Goal: Information Seeking & Learning: Learn about a topic

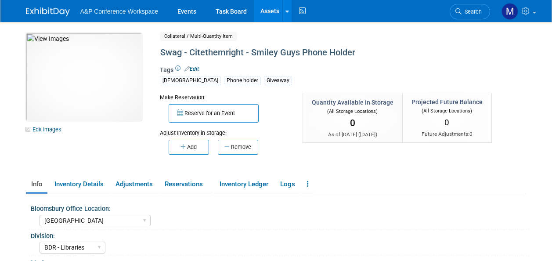
select select "[GEOGRAPHIC_DATA]"
select select "BDR - Libraries"
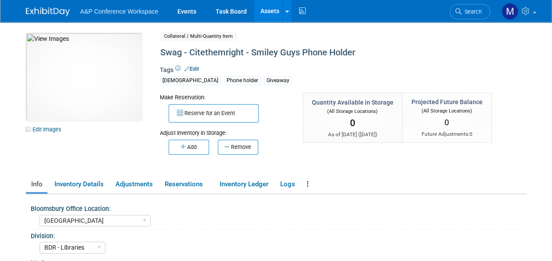
click at [268, 6] on link "Assets" at bounding box center [270, 11] width 32 height 22
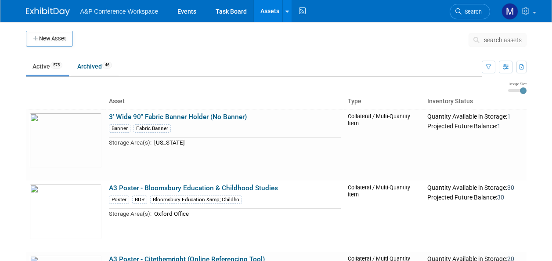
click at [498, 42] on span "search assets" at bounding box center [503, 39] width 38 height 7
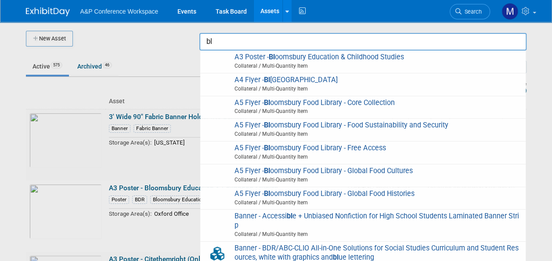
type input "b"
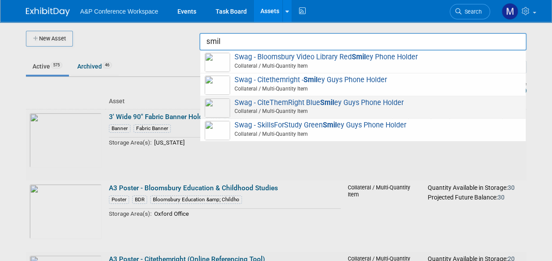
click at [323, 103] on strong "Smil" at bounding box center [327, 102] width 14 height 8
type input "Swag - CiteThemRight Blue Smiley Guys Phone Holder"
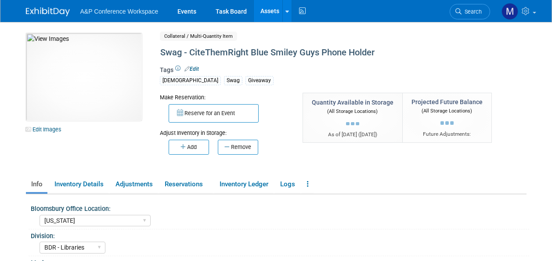
select select "[US_STATE]"
select select "BDR - Libraries"
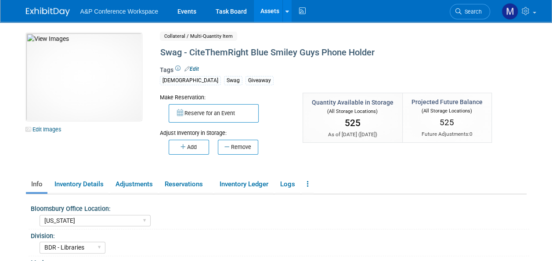
scroll to position [88, 0]
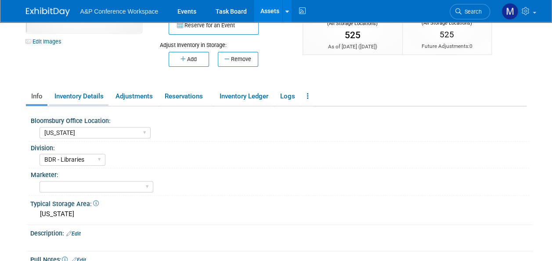
click at [87, 94] on link "Inventory Details" at bounding box center [78, 96] width 59 height 15
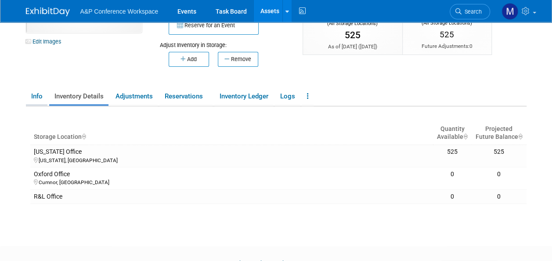
click at [26, 94] on link "Info" at bounding box center [37, 96] width 22 height 15
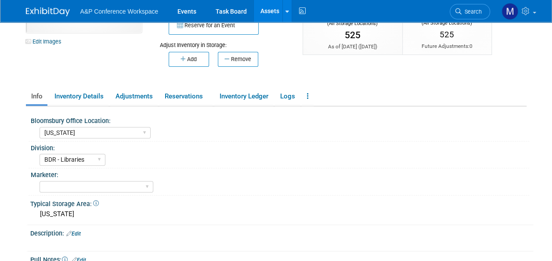
click at [273, 9] on link "Assets" at bounding box center [270, 11] width 32 height 22
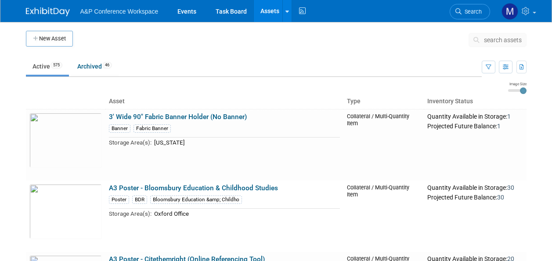
click at [502, 40] on span "search assets" at bounding box center [503, 39] width 38 height 7
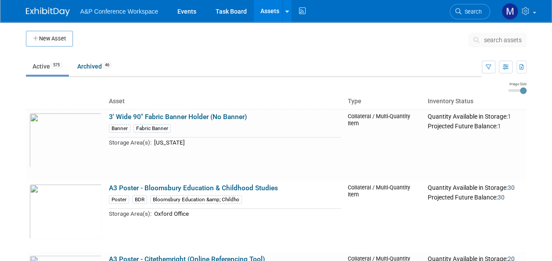
click at [488, 42] on span "search assets" at bounding box center [503, 39] width 38 height 7
click at [497, 40] on span "search assets" at bounding box center [503, 39] width 38 height 7
click at [501, 39] on span "search assets" at bounding box center [503, 39] width 38 height 7
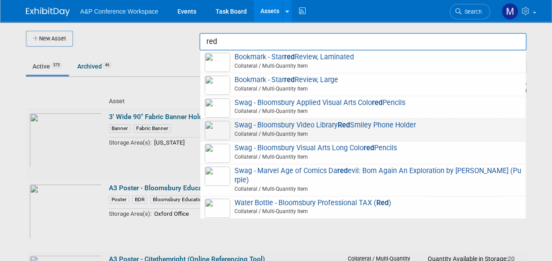
click at [334, 124] on span "Swag - Bloomsbury Video Library Red Smiley Phone Holder Collateral / Multi-Quan…" at bounding box center [363, 130] width 316 height 18
type input "Swag - Bloomsbury Video Library Red Smiley Phone Holder"
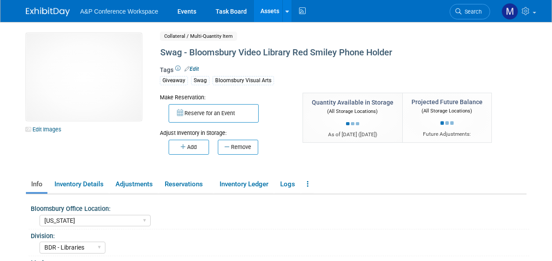
select select "[US_STATE]"
select select "BDR - Libraries"
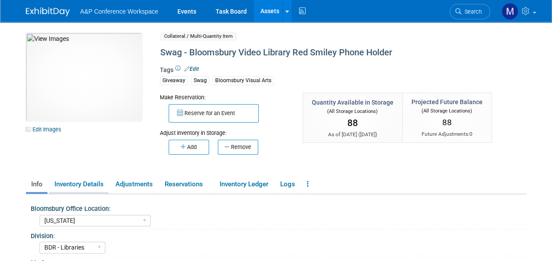
click at [96, 183] on link "Inventory Details" at bounding box center [78, 183] width 59 height 15
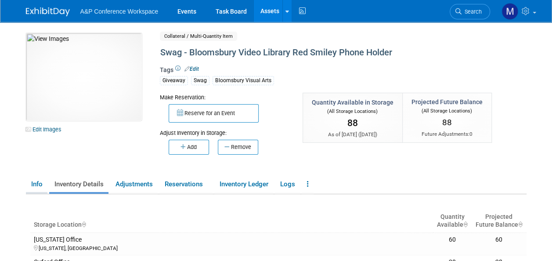
click at [41, 185] on link "Info" at bounding box center [37, 183] width 22 height 15
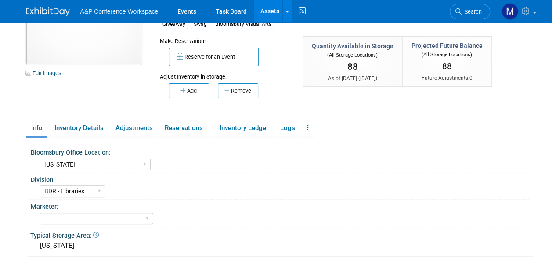
scroll to position [88, 0]
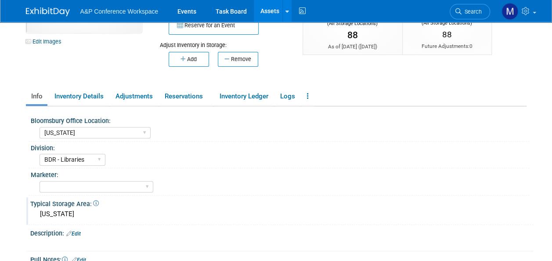
click at [75, 214] on div "[US_STATE]" at bounding box center [281, 214] width 489 height 14
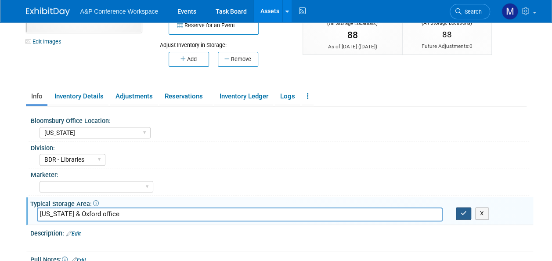
type input "[US_STATE] & Oxford office"
click at [462, 215] on icon "button" at bounding box center [463, 213] width 6 height 6
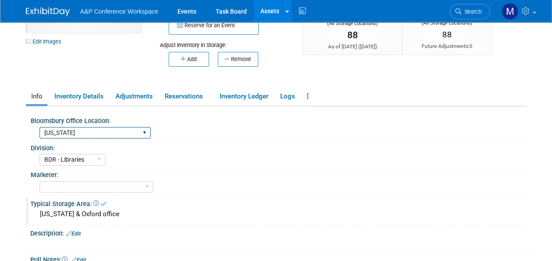
click at [73, 132] on select "Oxford New York Oxford, New York Blue Ridge Summit" at bounding box center [95, 133] width 111 height 12
select select "[GEOGRAPHIC_DATA], [US_STATE]"
click at [40, 127] on select "Oxford New York Oxford, New York Blue Ridge Summit" at bounding box center [95, 133] width 111 height 12
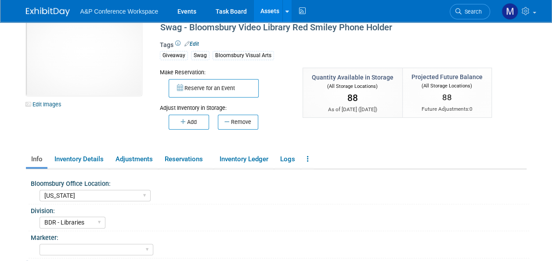
scroll to position [0, 0]
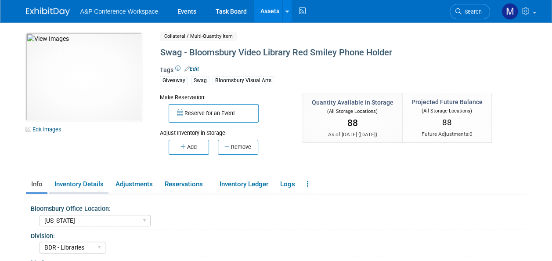
click at [79, 188] on link "Inventory Details" at bounding box center [78, 183] width 59 height 15
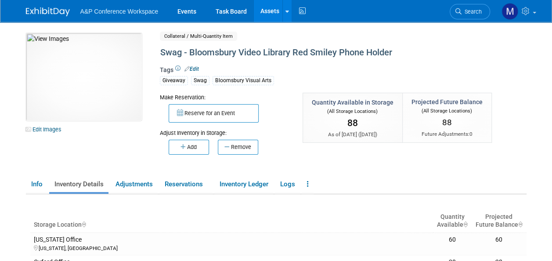
scroll to position [44, 0]
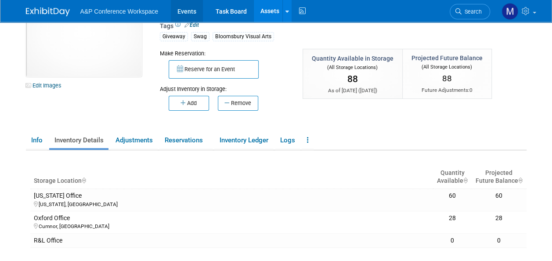
click at [193, 7] on link "Events" at bounding box center [187, 11] width 32 height 22
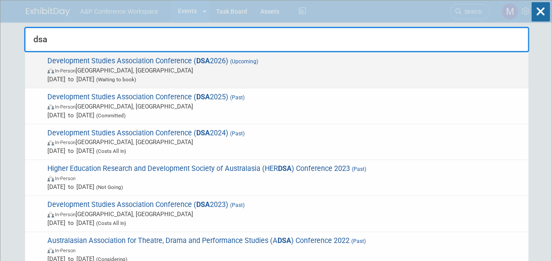
type input "dsa"
click at [184, 60] on span "Development Studies Association Conference ( DSA 2026) (Upcoming) In-Person [GE…" at bounding box center [284, 70] width 479 height 27
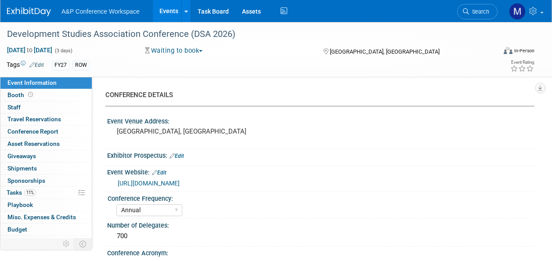
select select "Annual"
select select "Level 2"
select select "In-Person Booth"
select select "International Development"
select select "Bloomsbury Academic"
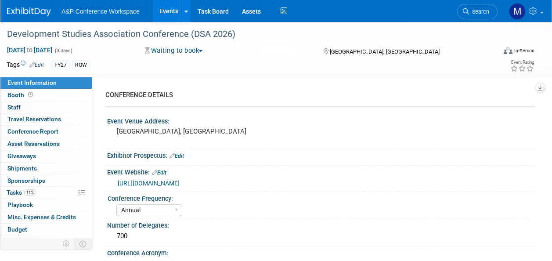
select select "[PERSON_NAME]"
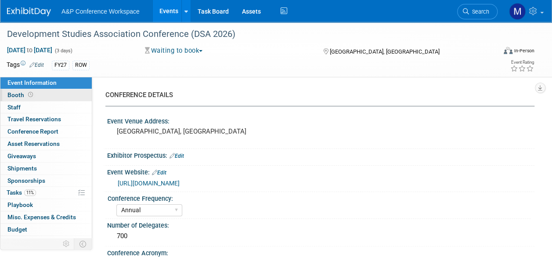
click at [54, 97] on link "Booth" at bounding box center [45, 95] width 91 height 12
select select "COBA"
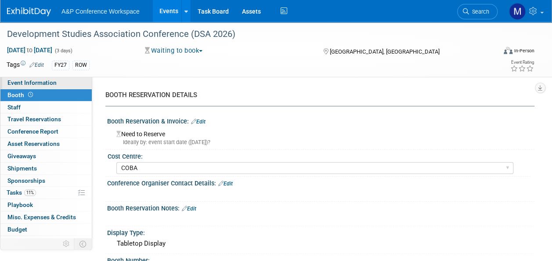
click at [59, 83] on link "Event Information" at bounding box center [45, 83] width 91 height 12
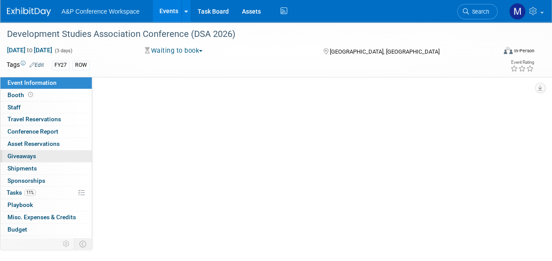
select select "Annual"
select select "Level 2"
select select "In-Person Booth"
select select "International Development"
select select "Bloomsbury Academic"
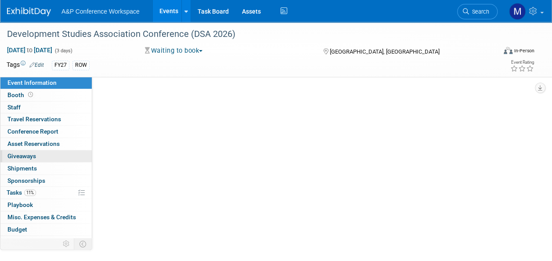
select select "[PERSON_NAME]"
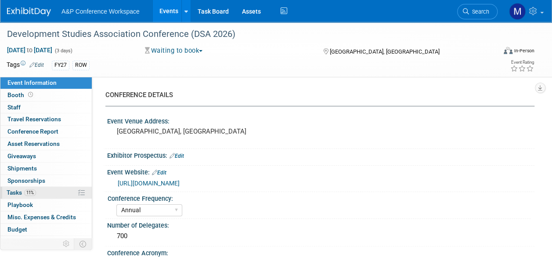
click at [51, 188] on link "11% Tasks 11%" at bounding box center [45, 193] width 91 height 12
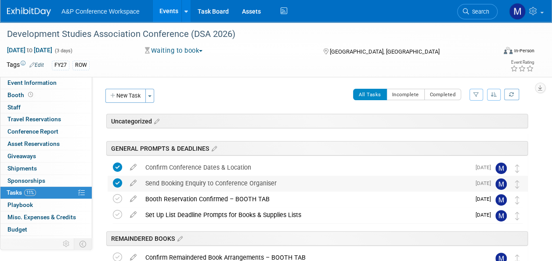
click at [247, 179] on div "Send Booking Enquiry to Conference Organiser" at bounding box center [305, 183] width 329 height 15
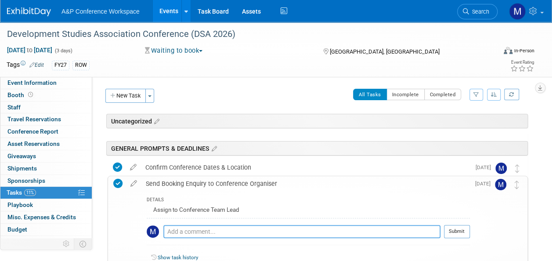
click at [248, 231] on textarea at bounding box center [301, 231] width 277 height 13
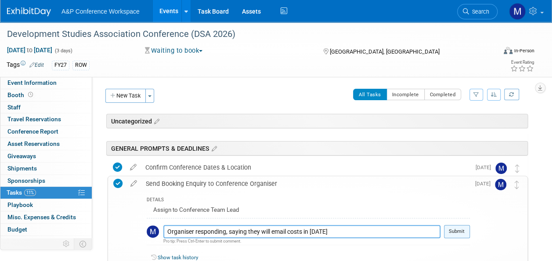
type textarea "Organiser responding, saying they will email costs in January 2026"
click at [463, 231] on button "Submit" at bounding box center [457, 231] width 26 height 13
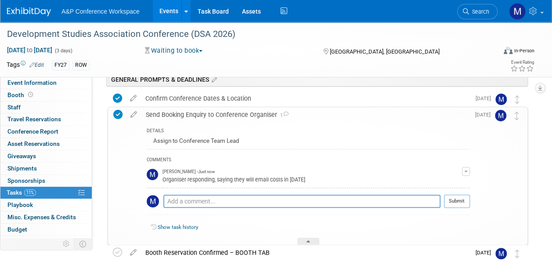
scroll to position [88, 0]
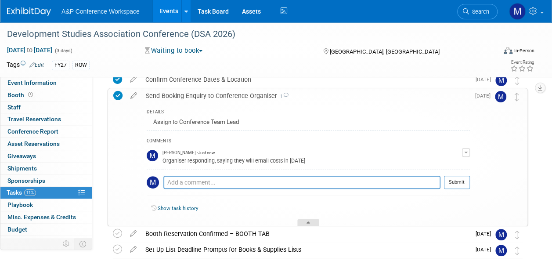
click at [306, 222] on div at bounding box center [308, 222] width 22 height 7
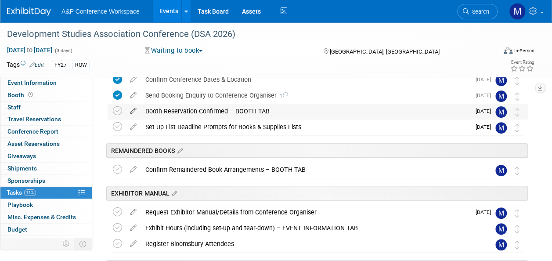
click at [133, 108] on icon at bounding box center [133, 109] width 15 height 11
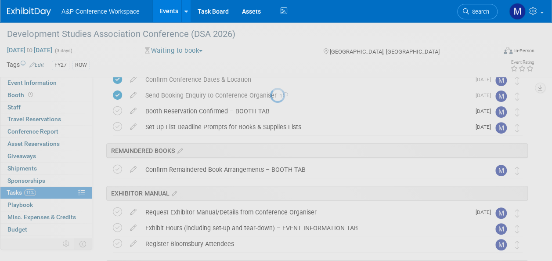
select select "11"
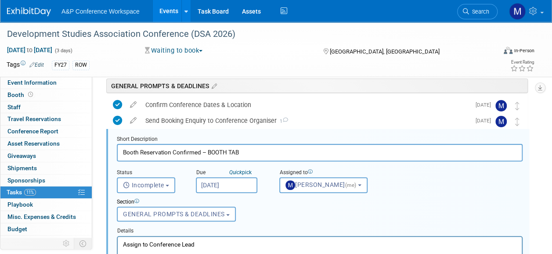
scroll to position [0, 0]
click at [226, 183] on input "Dec 12, 2025" at bounding box center [226, 185] width 61 height 16
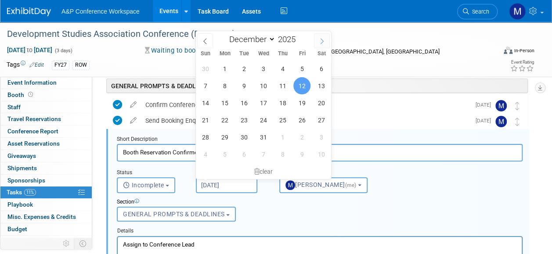
click at [321, 46] on span at bounding box center [322, 40] width 16 height 15
type input "2026"
select select "0"
click at [301, 119] on span "23" at bounding box center [301, 119] width 17 height 17
type input "Jan 23, 2026"
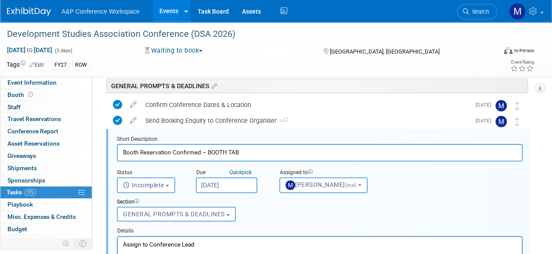
click at [257, 243] on p "Assign to Conference Lead" at bounding box center [320, 244] width 394 height 8
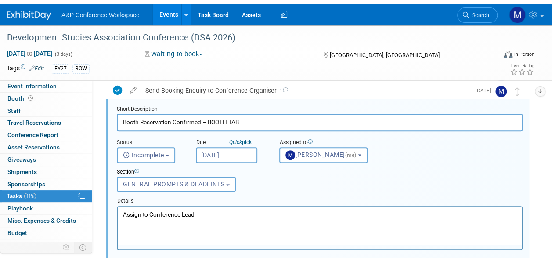
scroll to position [194, 0]
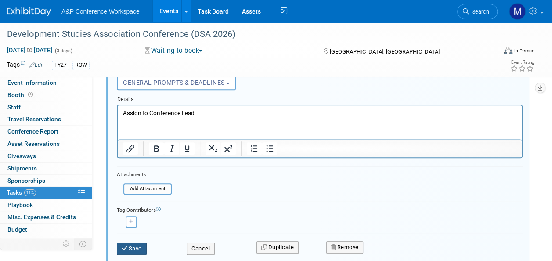
click at [135, 243] on button "Save" at bounding box center [132, 248] width 30 height 12
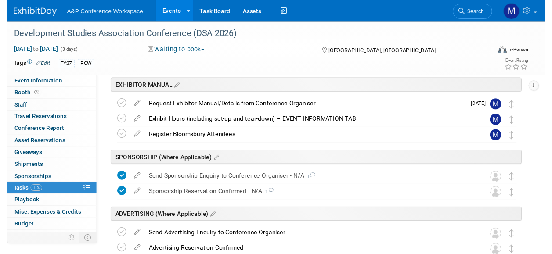
scroll to position [62, 0]
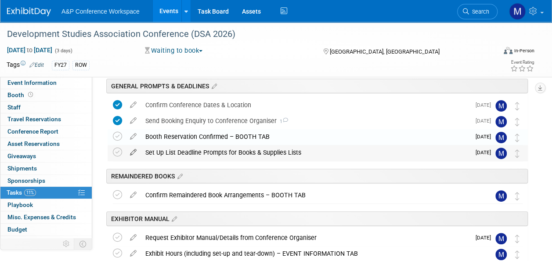
click at [133, 149] on icon at bounding box center [133, 150] width 15 height 11
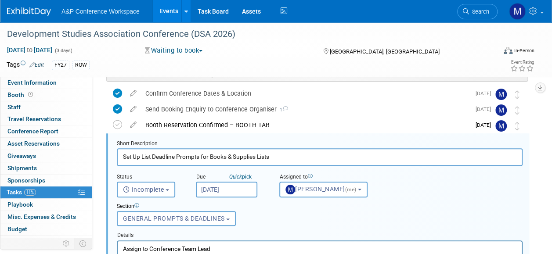
scroll to position [78, 0]
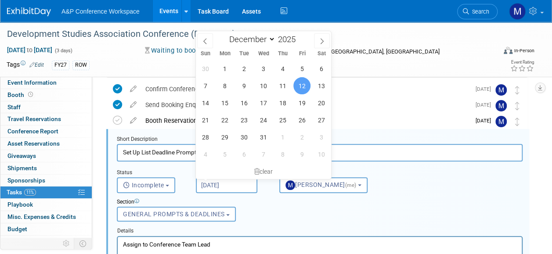
click at [238, 186] on input "Dec 12, 2025" at bounding box center [226, 185] width 61 height 16
click at [319, 39] on icon at bounding box center [322, 41] width 6 height 6
type input "2026"
select select "0"
click at [302, 120] on span "23" at bounding box center [301, 119] width 17 height 17
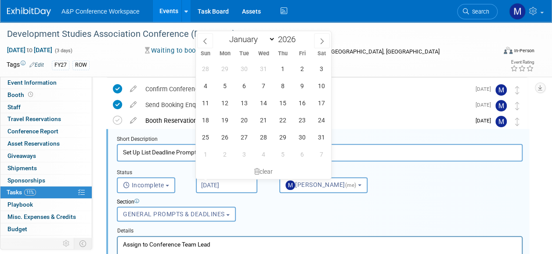
type input "Jan 23, 2026"
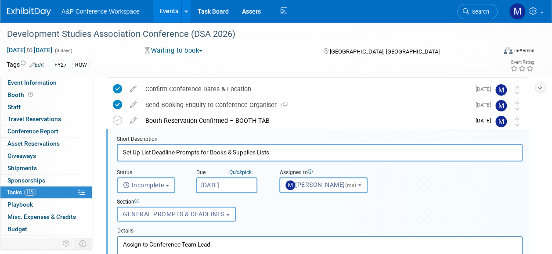
click at [246, 240] on p "Assign to Conference Team Lead" at bounding box center [320, 244] width 394 height 8
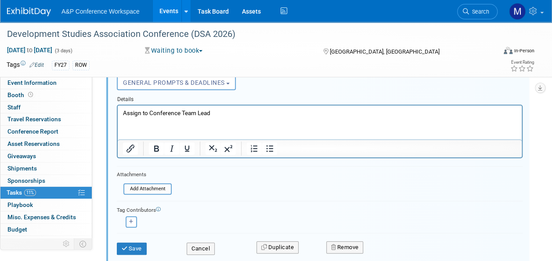
scroll to position [254, 0]
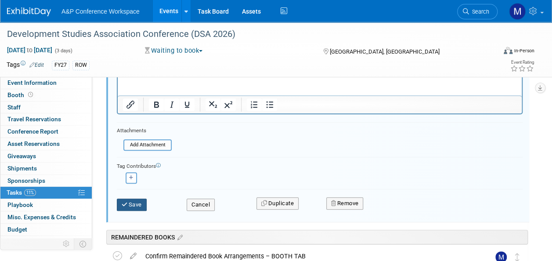
click at [135, 205] on button "Save" at bounding box center [132, 204] width 30 height 12
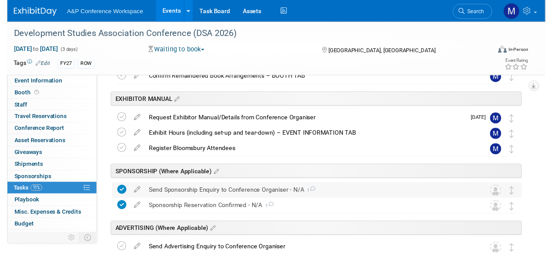
scroll to position [166, 0]
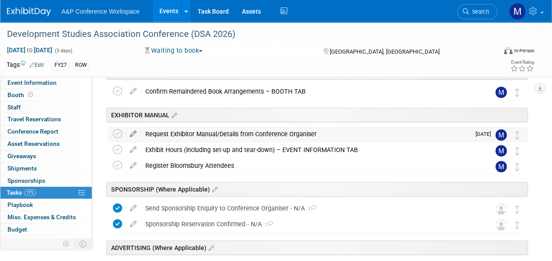
click at [132, 134] on icon at bounding box center [133, 131] width 15 height 11
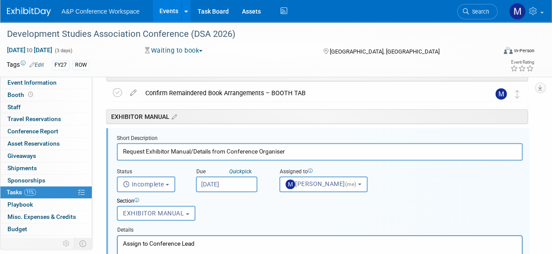
scroll to position [163, 0]
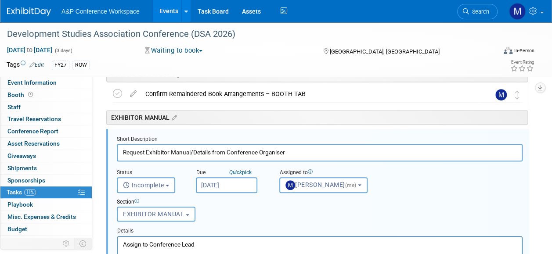
click at [249, 186] on input "Dec 12, 2025" at bounding box center [226, 185] width 61 height 16
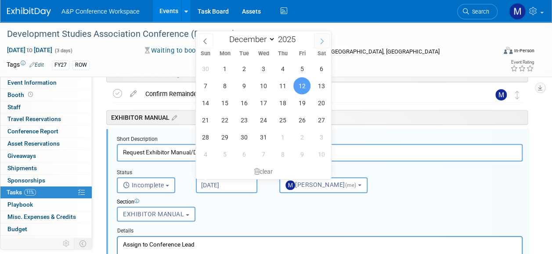
click at [320, 39] on icon at bounding box center [322, 41] width 6 height 6
type input "2026"
select select "0"
click at [302, 119] on span "23" at bounding box center [301, 119] width 17 height 17
type input "Jan 23, 2026"
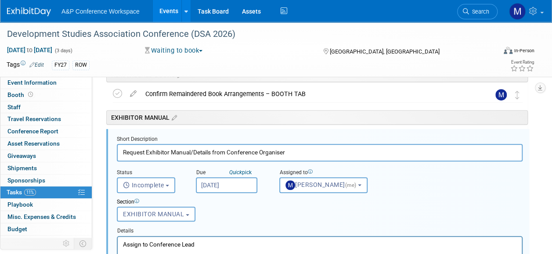
click at [228, 233] on div "Details" at bounding box center [320, 229] width 406 height 12
click at [226, 241] on p "Assign to Conference Lead" at bounding box center [320, 244] width 394 height 8
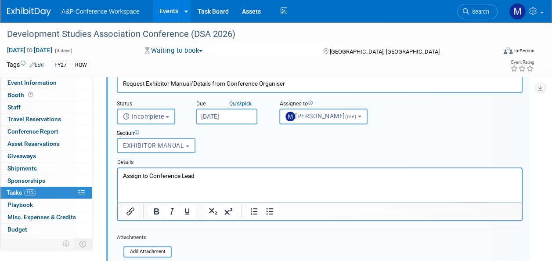
scroll to position [295, 0]
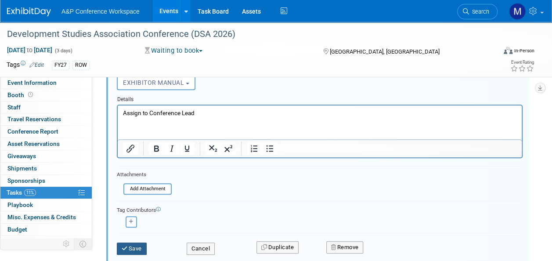
click at [133, 247] on button "Save" at bounding box center [132, 248] width 30 height 12
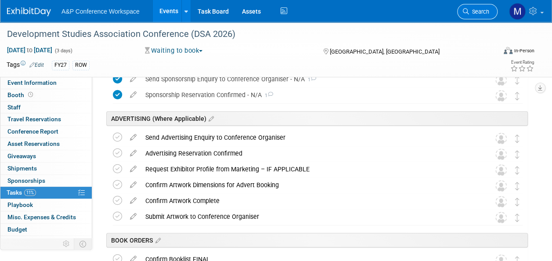
click at [483, 8] on span "Search" at bounding box center [479, 11] width 20 height 7
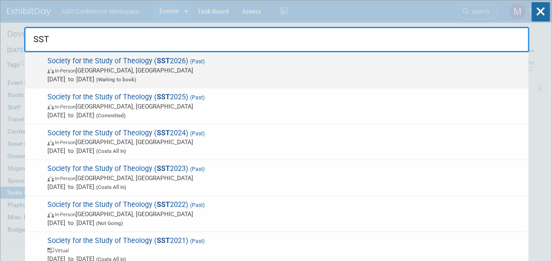
type input "SST"
click at [170, 63] on span "Society for the Study of Theology ( SST 2026) (Past) In-Person Warwick, United …" at bounding box center [284, 70] width 479 height 27
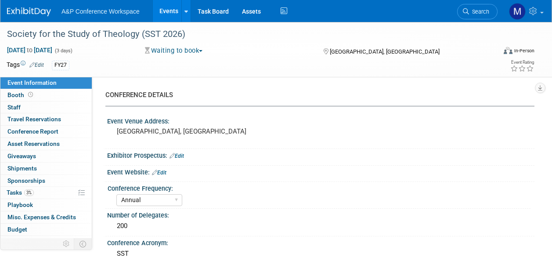
select select "Annual"
select select "Level 3"
select select "Ed Kit"
select select "Theology"
select select "Bloomsbury Academic"
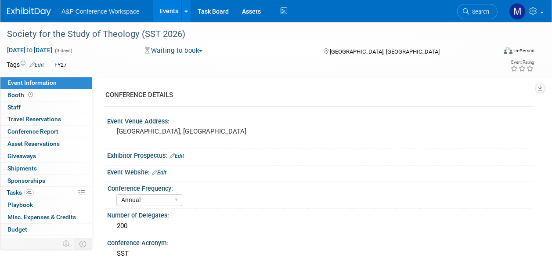
select select "[PERSON_NAME]"
select select "Networking/Commissioning"
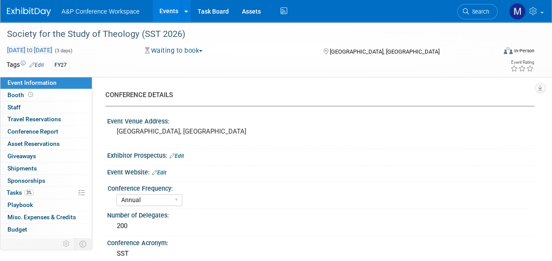
click at [36, 49] on span "Apr 13, 2025 to Apr 15, 2025" at bounding box center [30, 50] width 46 height 8
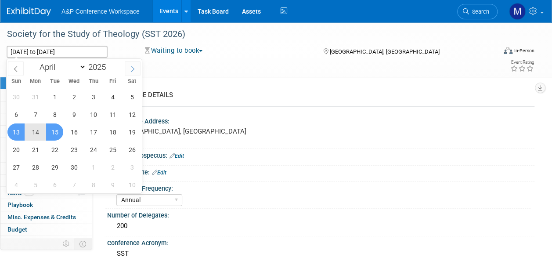
click at [133, 64] on span at bounding box center [133, 68] width 16 height 15
click at [19, 68] on span at bounding box center [16, 68] width 16 height 15
select select "3"
click at [20, 128] on span "13" at bounding box center [15, 131] width 17 height 17
type input "Apr 13, 2025"
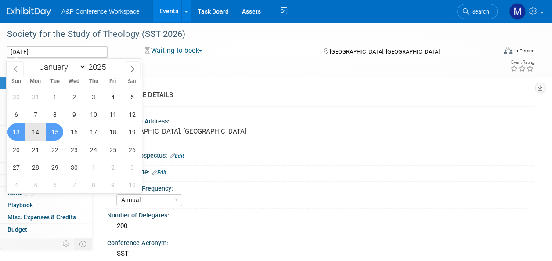
click at [57, 129] on span "15" at bounding box center [54, 131] width 17 height 17
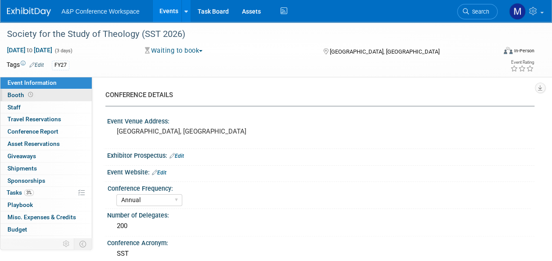
click at [51, 96] on link "Booth" at bounding box center [45, 95] width 91 height 12
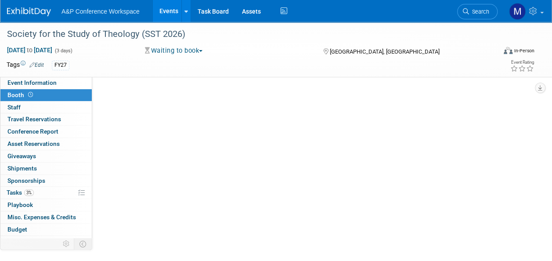
select select "COBA"
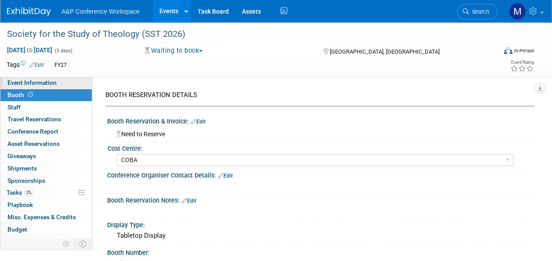
click at [64, 81] on link "Event Information" at bounding box center [45, 83] width 91 height 12
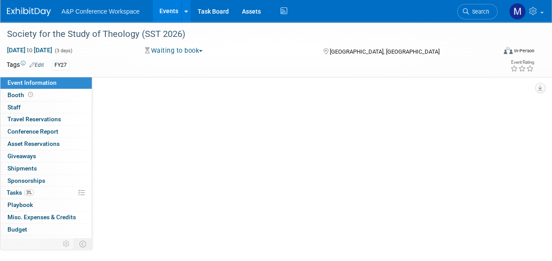
select select "Annual"
select select "Level 3"
select select "Ed Kit"
select select "Theology"
select select "Bloomsbury Academic"
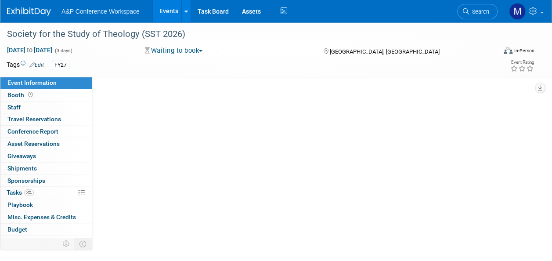
select select "[PERSON_NAME]"
select select "Networking/Commissioning"
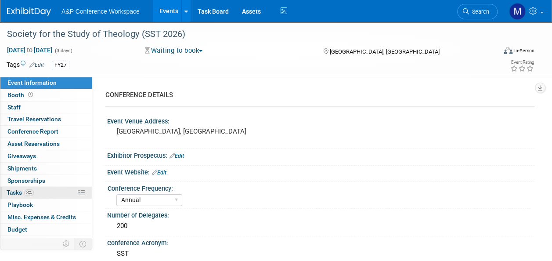
click at [46, 193] on link "3% Tasks 3%" at bounding box center [45, 193] width 91 height 12
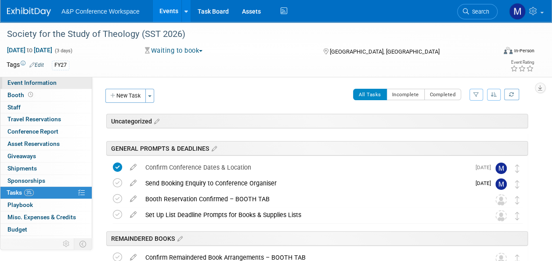
click at [48, 82] on span "Event Information" at bounding box center [31, 82] width 49 height 7
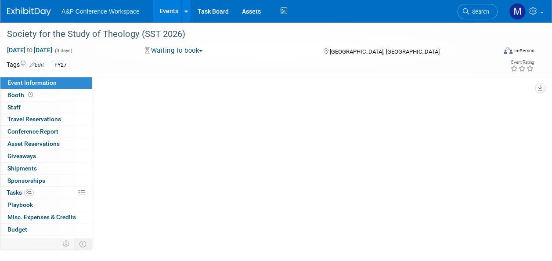
select select "Annual"
select select "Level 3"
select select "Ed Kit"
select select "Theology"
select select "Bloomsbury Academic"
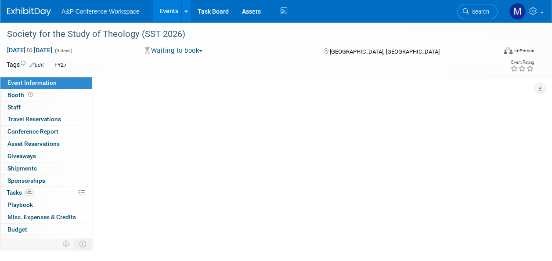
select select "[PERSON_NAME]"
select select "Networking/Commissioning"
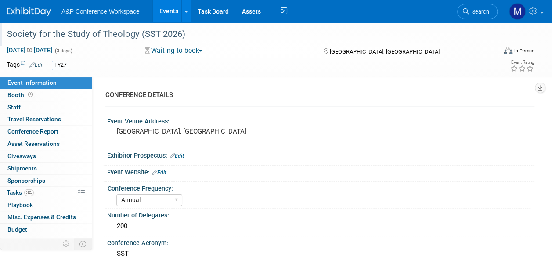
drag, startPoint x: 214, startPoint y: 32, endPoint x: 5, endPoint y: 29, distance: 209.0
click at [5, 29] on div "Society for the Study of Theology (SST 2026)" at bounding box center [246, 34] width 485 height 16
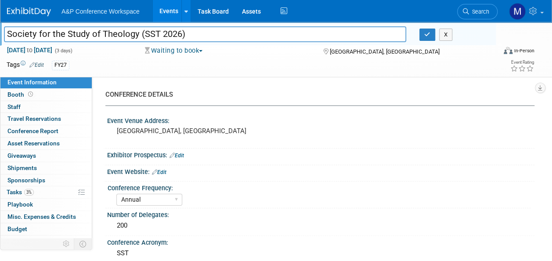
drag, startPoint x: 209, startPoint y: 34, endPoint x: -2, endPoint y: 42, distance: 210.8
click at [0, 42] on html "A&P Conference Workspace Events Add Event Bulk Upload Events Shareable Event Bo…" at bounding box center [276, 130] width 552 height 261
click at [192, 35] on input "Society for the Study of Theology (SST 2026)" at bounding box center [205, 33] width 402 height 15
click at [425, 33] on icon "button" at bounding box center [427, 35] width 6 height 6
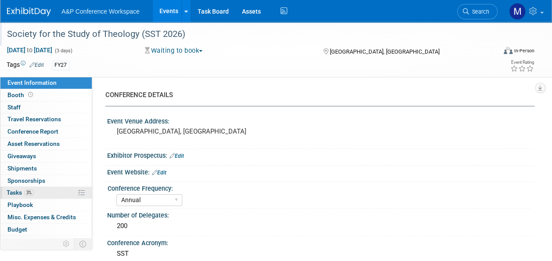
click at [61, 193] on link "3% Tasks 3%" at bounding box center [45, 193] width 91 height 12
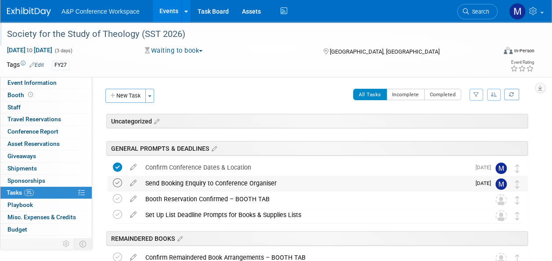
click at [113, 182] on icon at bounding box center [117, 182] width 9 height 9
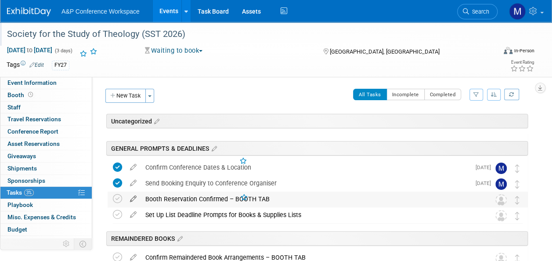
click at [130, 197] on icon at bounding box center [133, 196] width 15 height 11
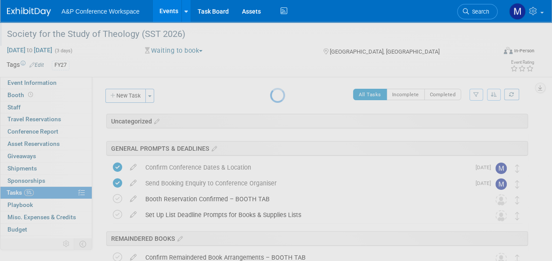
select select "8"
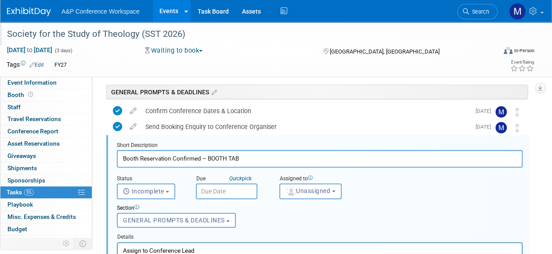
scroll to position [62, 0]
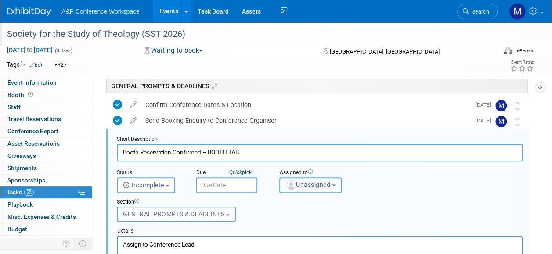
click at [309, 188] on button "Unassigned" at bounding box center [310, 185] width 62 height 16
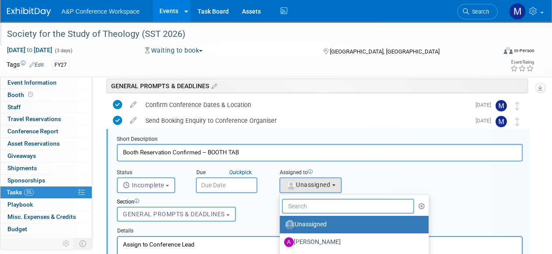
click at [309, 210] on input "text" at bounding box center [348, 206] width 132 height 15
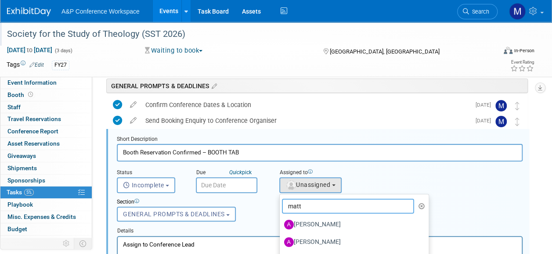
type input "matt h"
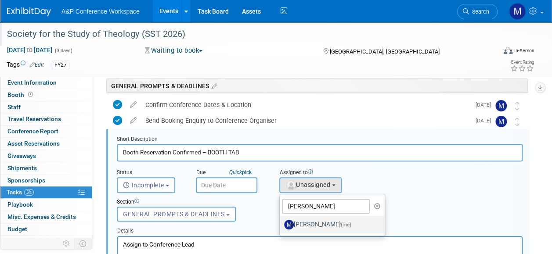
click at [311, 224] on label "Matt Hambridge (me)" at bounding box center [330, 225] width 92 height 14
click at [281, 224] on input "Matt Hambridge (me)" at bounding box center [278, 224] width 6 height 6
select select "2db20fb6-019a-42f9-b51c-aabbbf535978"
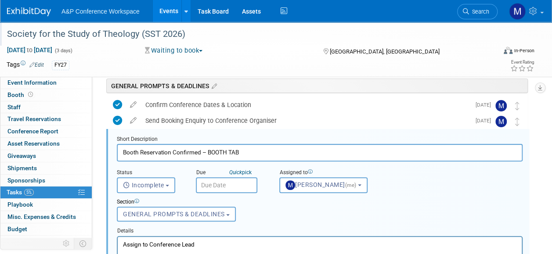
click at [245, 189] on input "text" at bounding box center [226, 185] width 61 height 16
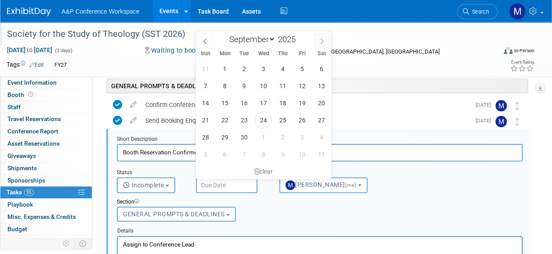
click at [323, 38] on icon at bounding box center [322, 41] width 6 height 6
click at [322, 44] on span at bounding box center [322, 40] width 16 height 15
select select "10"
click at [300, 133] on span "28" at bounding box center [301, 137] width 17 height 17
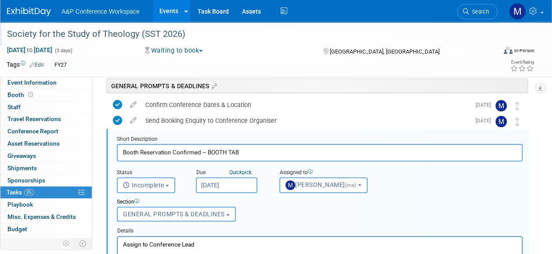
click at [250, 184] on input "Nov 28, 2025" at bounding box center [226, 185] width 61 height 16
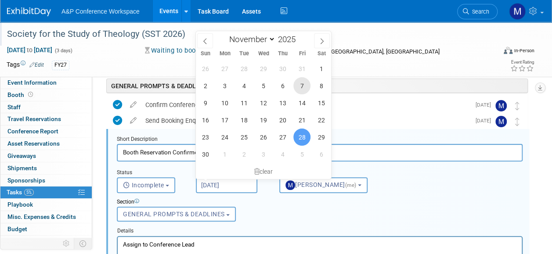
click at [303, 90] on span "7" at bounding box center [301, 85] width 17 height 17
type input "Nov 7, 2025"
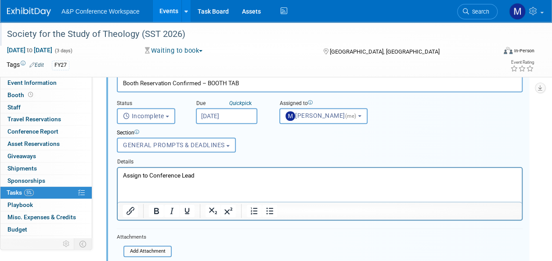
scroll to position [194, 0]
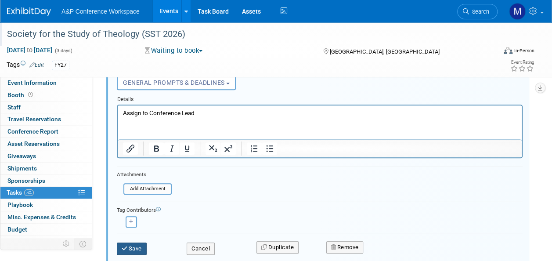
click at [129, 248] on button "Save" at bounding box center [132, 248] width 30 height 12
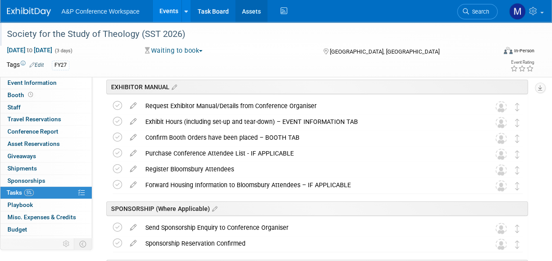
click at [240, 11] on link "Assets" at bounding box center [251, 11] width 32 height 22
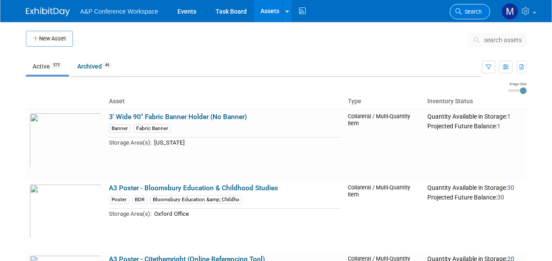
drag, startPoint x: 0, startPoint y: 0, endPoint x: 483, endPoint y: 12, distance: 483.4
click at [481, 11] on link "Search" at bounding box center [469, 11] width 40 height 15
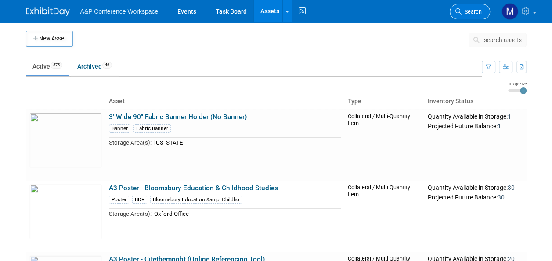
click at [474, 13] on span "Search" at bounding box center [471, 11] width 20 height 7
click at [469, 12] on span "Search" at bounding box center [471, 11] width 20 height 7
click at [471, 8] on span "Search" at bounding box center [471, 11] width 20 height 7
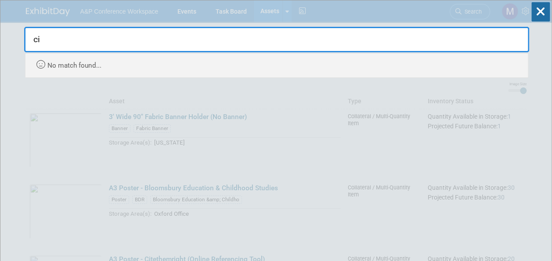
type input "c"
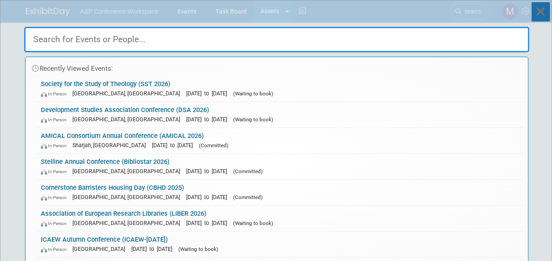
click at [543, 5] on icon at bounding box center [540, 11] width 18 height 19
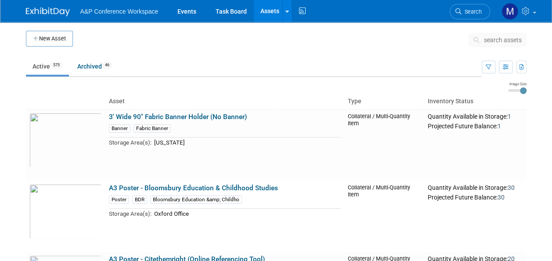
click at [493, 41] on span "search assets" at bounding box center [503, 39] width 38 height 7
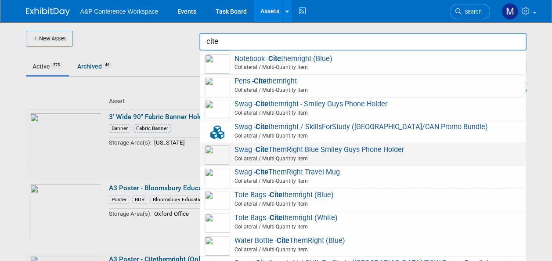
scroll to position [49, 0]
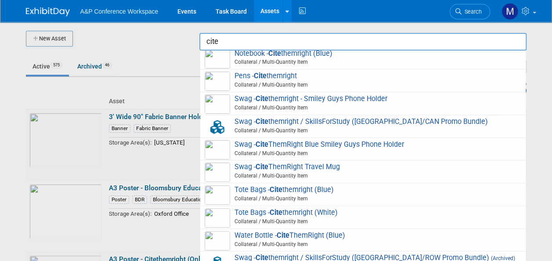
type input "cite"
drag, startPoint x: 239, startPoint y: 46, endPoint x: 199, endPoint y: 42, distance: 39.7
click at [206, 42] on input "cite" at bounding box center [362, 42] width 327 height 18
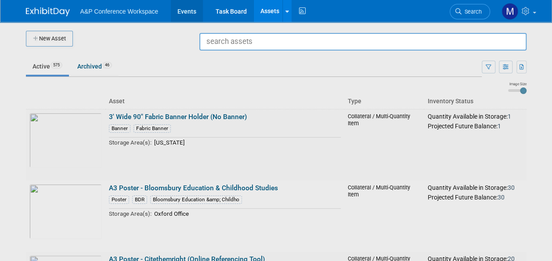
click at [194, 11] on link "Events" at bounding box center [187, 11] width 32 height 22
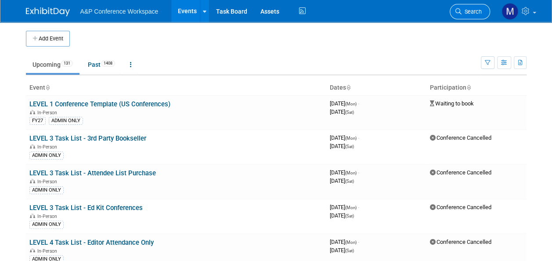
click at [466, 14] on span "Search" at bounding box center [471, 11] width 20 height 7
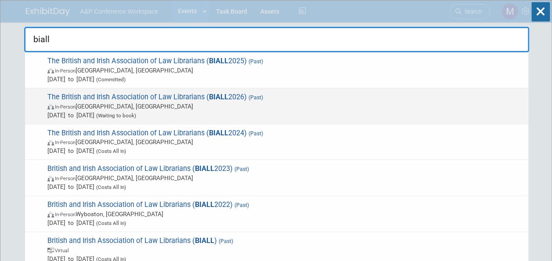
type input "biall"
click at [217, 98] on strong "BIALL" at bounding box center [218, 97] width 19 height 8
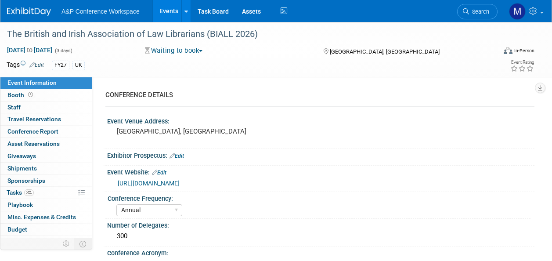
select select "Annual"
select select "Level 2"
select select "In-Person Booth"
select select "Law"
select select "[PERSON_NAME] Publishing"
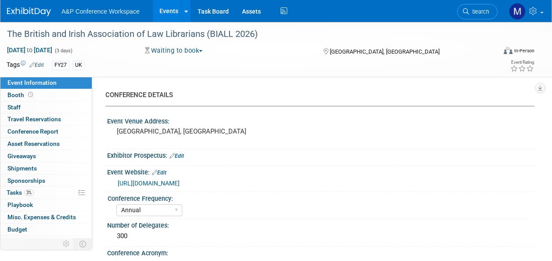
select select "[PERSON_NAME]"
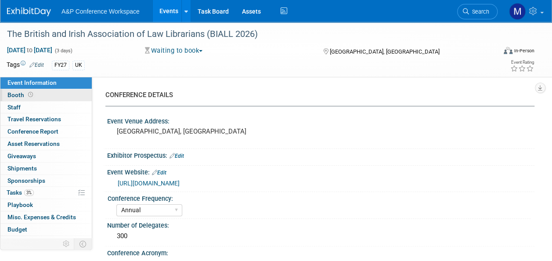
click at [51, 94] on link "Booth" at bounding box center [45, 95] width 91 height 12
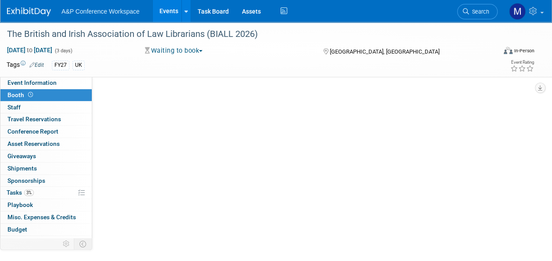
select select "[PERSON_NAME]"
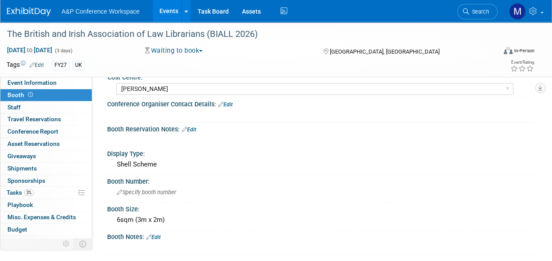
scroll to position [88, 0]
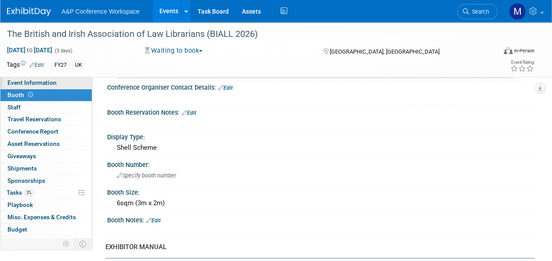
click at [51, 80] on span "Event Information" at bounding box center [31, 82] width 49 height 7
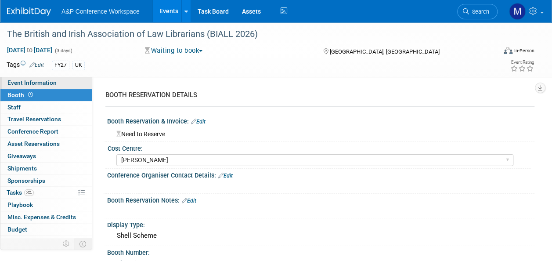
select select "Annual"
select select "Level 2"
select select "In-Person Booth"
select select "Law"
select select "[PERSON_NAME] Publishing"
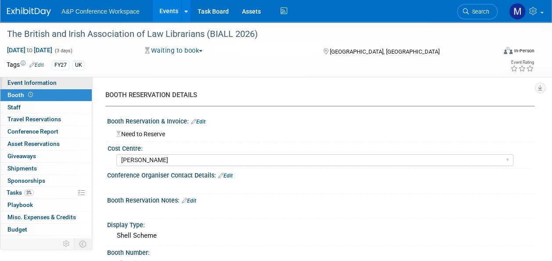
select select "[PERSON_NAME]"
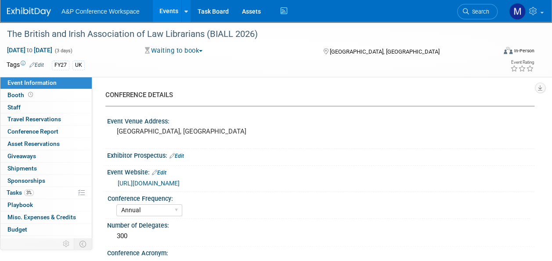
click at [180, 183] on link "[URL][DOMAIN_NAME]" at bounding box center [149, 183] width 62 height 7
click at [50, 194] on link "3% Tasks 3%" at bounding box center [45, 193] width 91 height 12
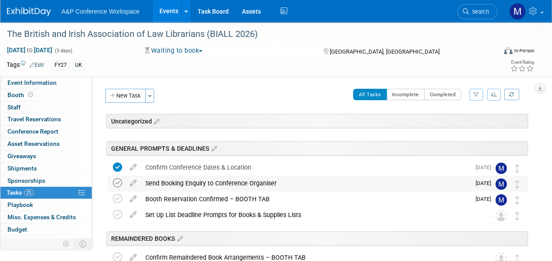
click at [115, 179] on icon at bounding box center [117, 182] width 9 height 9
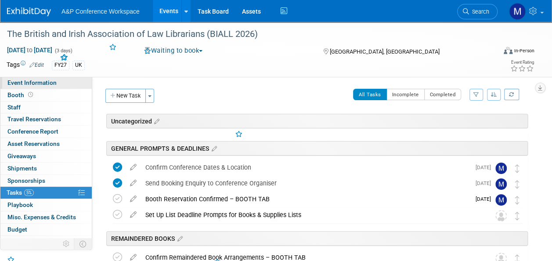
click at [44, 82] on span "Event Information" at bounding box center [31, 82] width 49 height 7
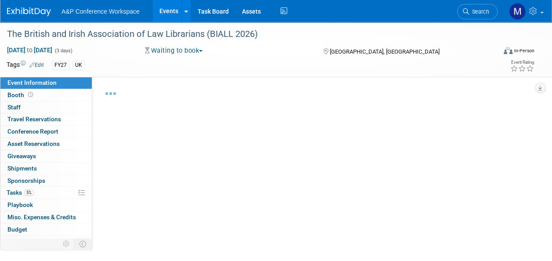
select select "Annual"
select select "Level 2"
select select "In-Person Booth"
select select "Law"
select select "[PERSON_NAME] Publishing"
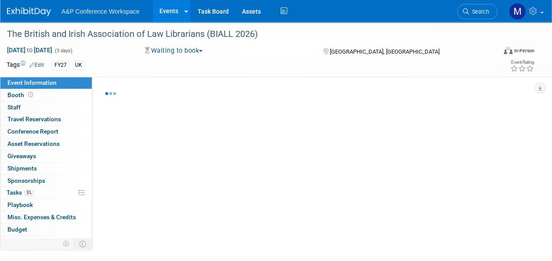
select select "[PERSON_NAME]"
select select "Brand/Subject Presence​"
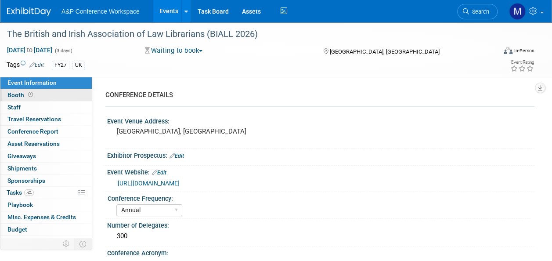
click at [53, 90] on link "Booth" at bounding box center [45, 95] width 91 height 12
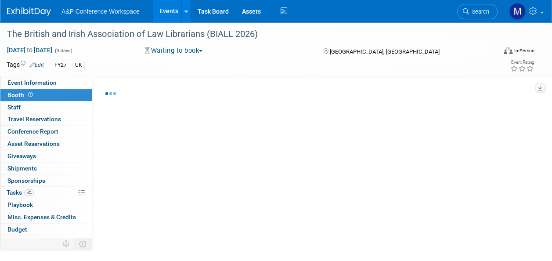
select select "[PERSON_NAME]"
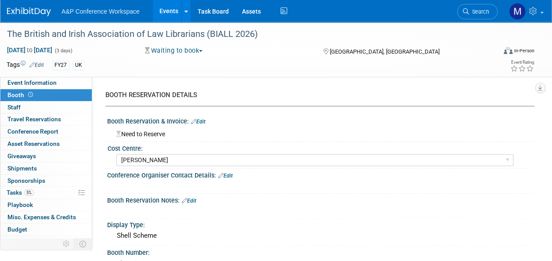
click at [231, 176] on link "Edit" at bounding box center [225, 175] width 14 height 6
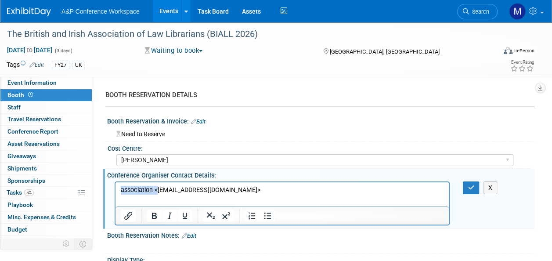
drag, startPoint x: 157, startPoint y: 189, endPoint x: 108, endPoint y: 196, distance: 49.7
click at [115, 194] on html "association <association@sovereignconference.co.uk>" at bounding box center [281, 188] width 333 height 12
click at [244, 188] on p "association@sovereignconference.co.uk>" at bounding box center [282, 190] width 323 height 9
click at [474, 189] on button "button" at bounding box center [471, 187] width 16 height 13
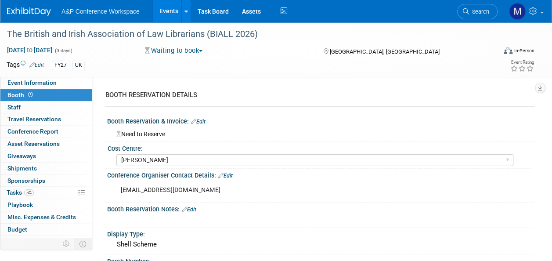
drag, startPoint x: 233, startPoint y: 175, endPoint x: 214, endPoint y: 180, distance: 20.4
click at [233, 175] on link "Edit" at bounding box center [225, 175] width 14 height 6
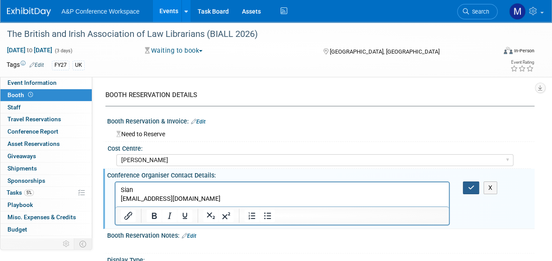
click at [469, 185] on icon "button" at bounding box center [470, 187] width 7 height 6
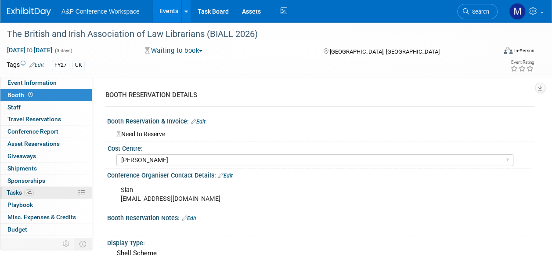
click at [36, 194] on link "5% Tasks 5%" at bounding box center [45, 193] width 91 height 12
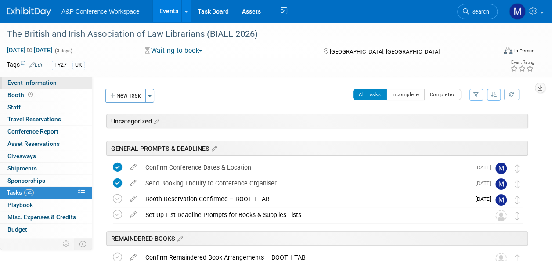
click at [61, 84] on link "Event Information" at bounding box center [45, 83] width 91 height 12
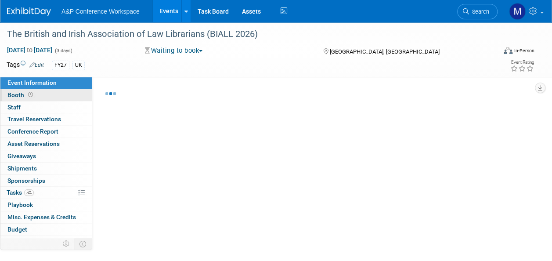
select select "Annual"
select select "Level 2"
select select "In-Person Booth"
select select "Law"
select select "[PERSON_NAME] Publishing"
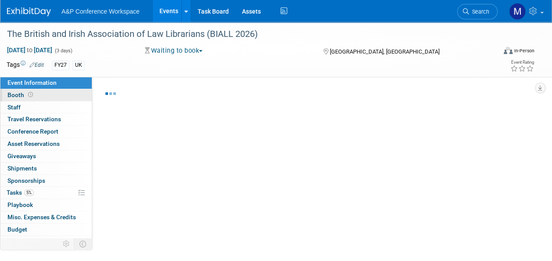
select select "[PERSON_NAME]"
select select "Brand/Subject Presence​"
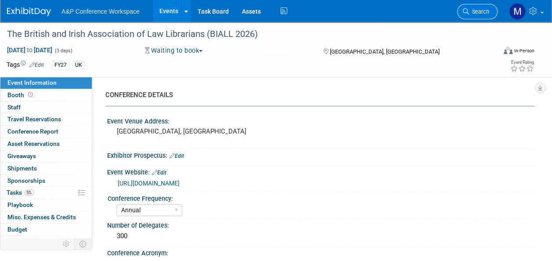
click at [487, 12] on span "Search" at bounding box center [479, 11] width 20 height 7
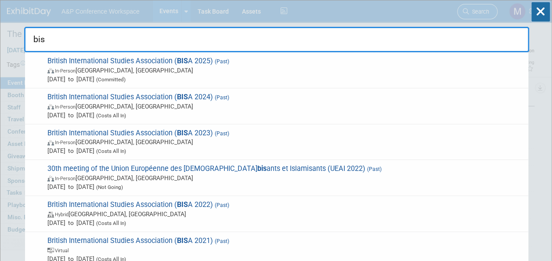
type input "bisa"
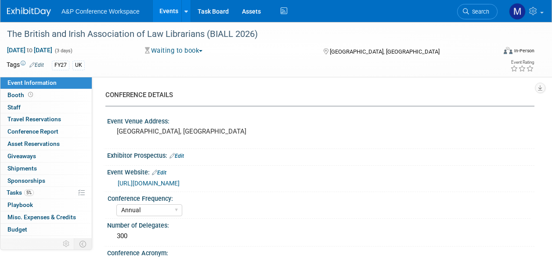
select select "Annual"
select select "Level 2"
select select "In-Person Booth"
select select "Law"
select select "[PERSON_NAME] Publishing"
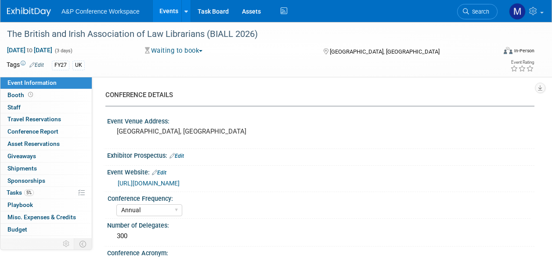
select select "[PERSON_NAME]"
select select "Brand/Subject Presence​"
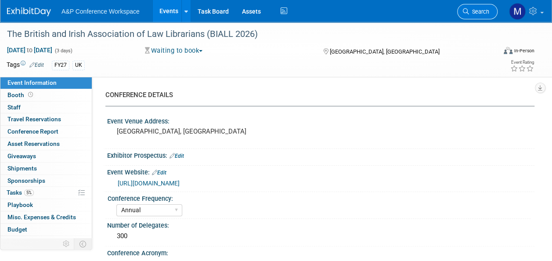
click at [486, 11] on span "Search" at bounding box center [479, 11] width 20 height 7
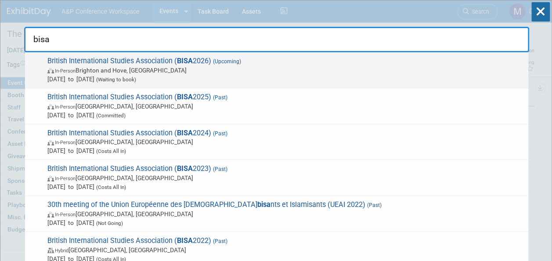
type input "bisa"
click at [209, 57] on span "British International Studies Association ( BISA 2026) (Upcoming) In-Person [GE…" at bounding box center [284, 70] width 479 height 27
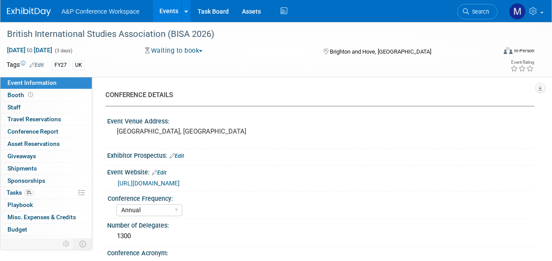
select select "Annual"
select select "Level 2"
select select "In-Person Booth"
select select "Politics & International Relations"
select select "Bloomsbury Academic"
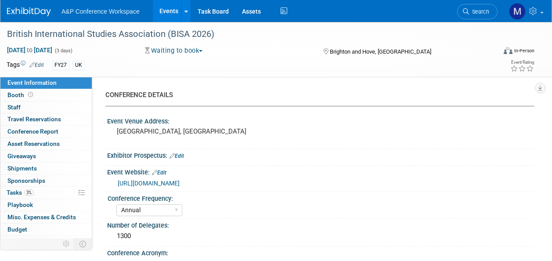
select select "[PERSON_NAME]"
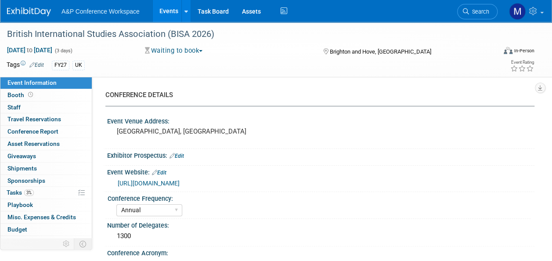
click at [149, 181] on link "[URL][DOMAIN_NAME]" at bounding box center [149, 183] width 62 height 7
click at [23, 193] on span "Tasks 3%" at bounding box center [20, 192] width 27 height 7
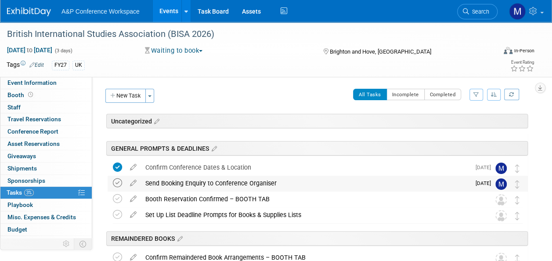
click at [115, 183] on icon at bounding box center [117, 182] width 9 height 9
click at [233, 179] on div "Send Booking Enquiry to Conference Organiser" at bounding box center [305, 183] width 329 height 15
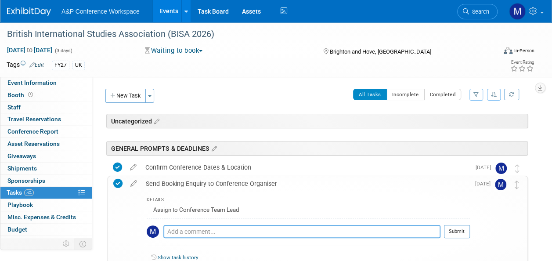
click at [233, 227] on textarea at bounding box center [301, 231] width 277 height 13
click at [262, 231] on textarea "Submitted message on contact usd page" at bounding box center [301, 231] width 277 height 13
click at [290, 233] on textarea "Submitted message on contact us page" at bounding box center [301, 231] width 277 height 13
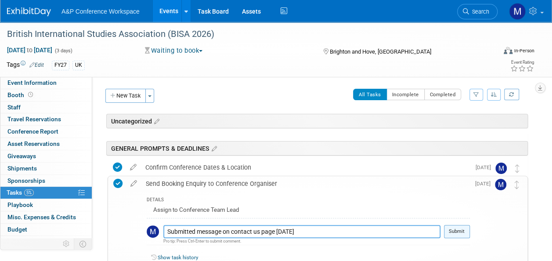
type textarea "Submitted message on contact us page [DATE]"
click at [452, 232] on button "Submit" at bounding box center [457, 231] width 26 height 13
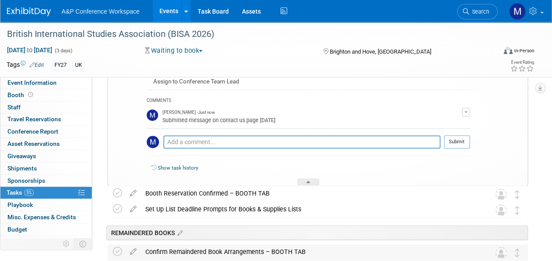
scroll to position [132, 0]
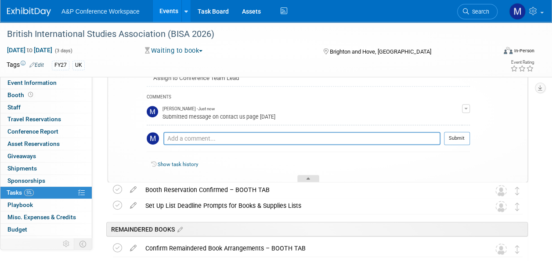
click at [310, 178] on div at bounding box center [308, 178] width 22 height 7
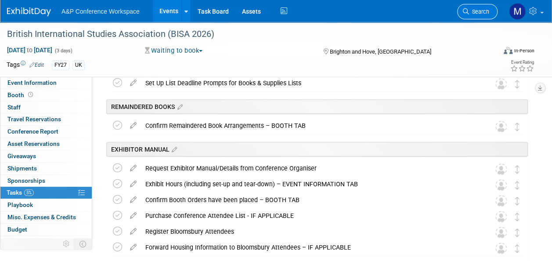
click at [480, 11] on span "Search" at bounding box center [479, 11] width 20 height 7
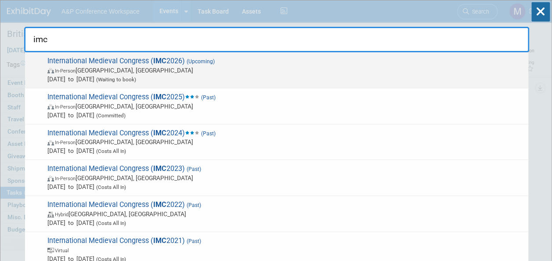
type input "imc"
click at [140, 60] on span "International Medieval Congress ( IMC 2026) (Upcoming) In-Person [GEOGRAPHIC_DA…" at bounding box center [284, 70] width 479 height 27
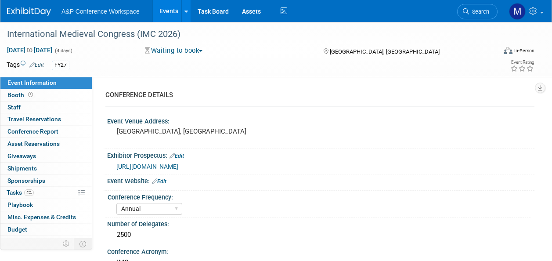
select select "Annual"
select select "Level 1"
select select "In-Person Booth"
select select "History"
select select "Bloomsbury Academic"
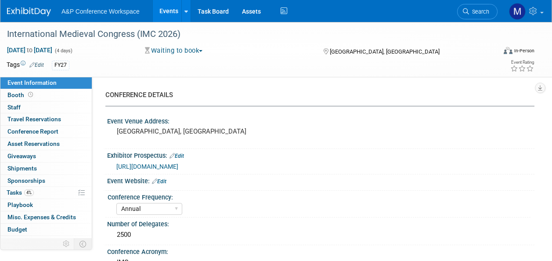
select select "[PERSON_NAME]"
select select "Networking/Commissioning"
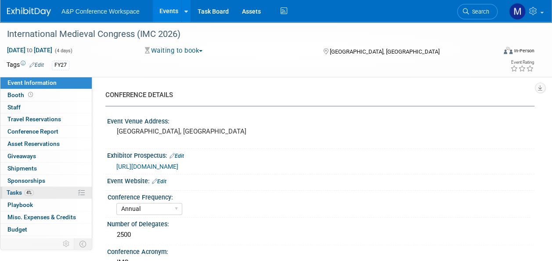
click at [40, 193] on link "4% Tasks 4%" at bounding box center [45, 193] width 91 height 12
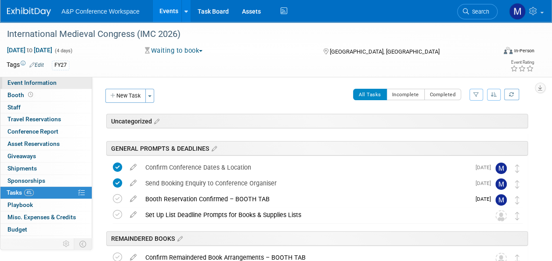
click at [48, 78] on link "Event Information" at bounding box center [45, 83] width 91 height 12
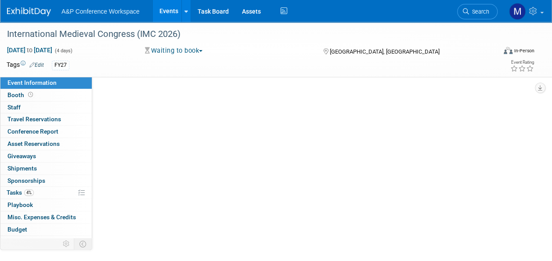
select select "Annual"
select select "Level 1"
select select "In-Person Booth"
select select "History"
select select "Bloomsbury Academic"
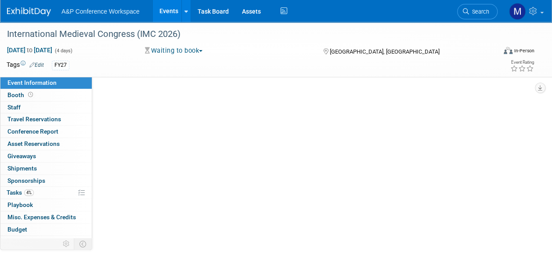
select select "[PERSON_NAME]"
select select "Networking/Commissioning"
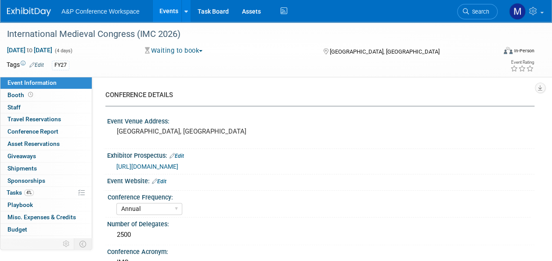
click at [157, 168] on span "[URL][DOMAIN_NAME]" at bounding box center [147, 166] width 62 height 7
click at [28, 190] on span "4%" at bounding box center [29, 192] width 10 height 7
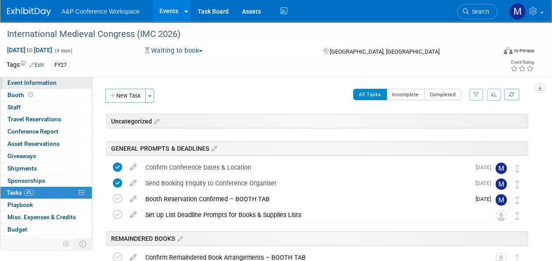
click at [61, 86] on link "Event Information" at bounding box center [45, 83] width 91 height 12
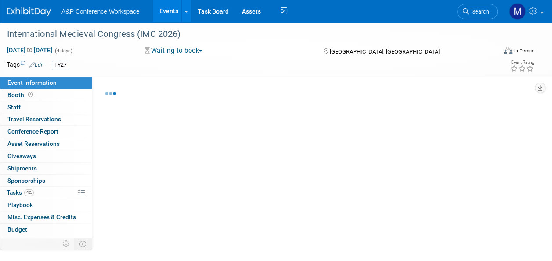
select select "Annual"
select select "Level 1"
select select "In-Person Booth"
select select "History"
select select "Bloomsbury Academic"
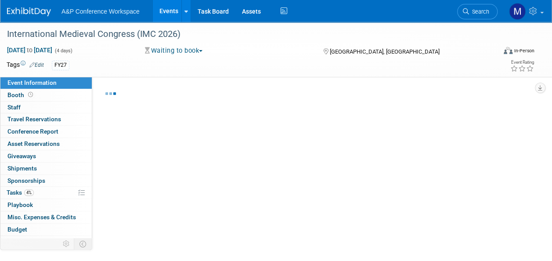
select select "[PERSON_NAME]"
select select "Networking/Commissioning"
